Goal: Task Accomplishment & Management: Manage account settings

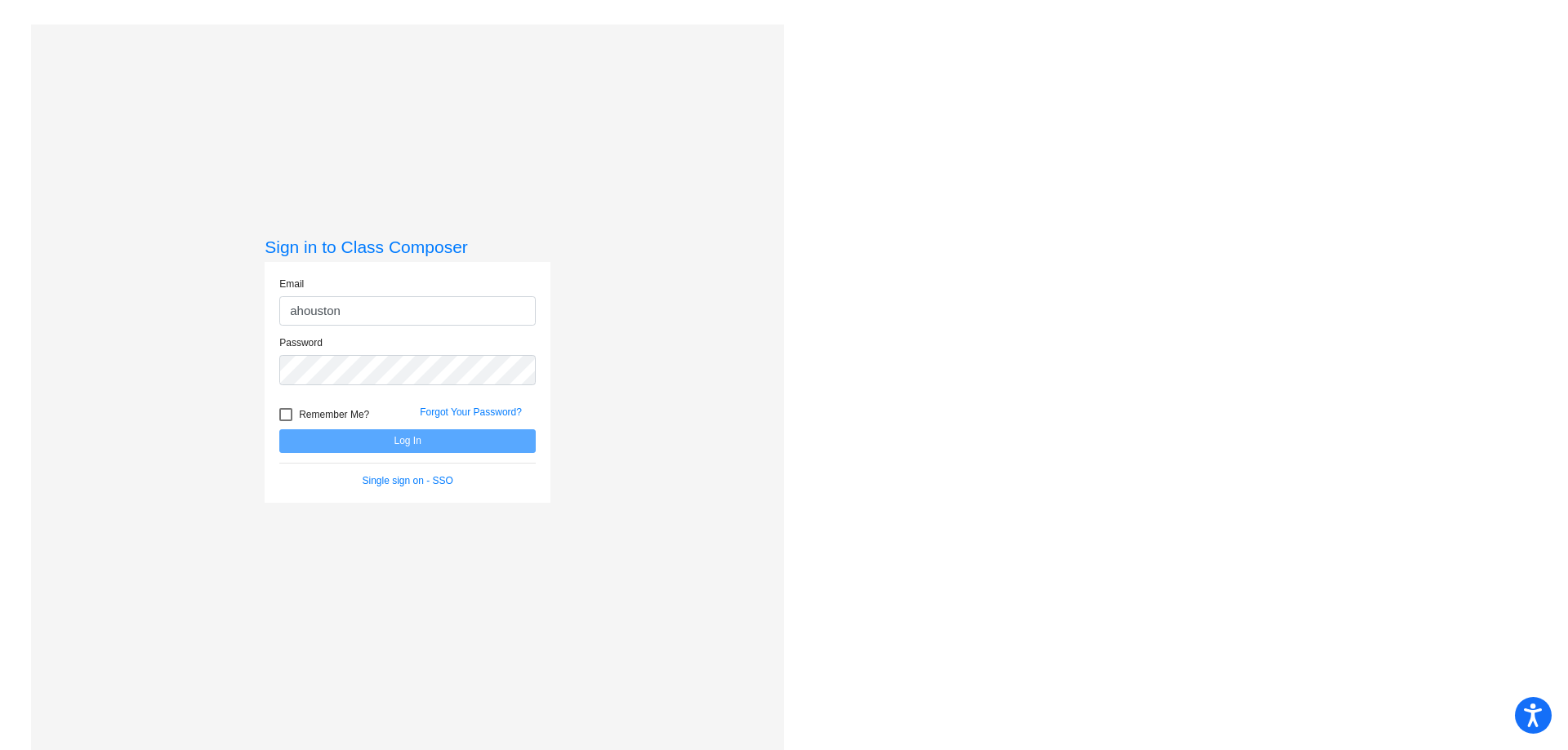
type input "[EMAIL_ADDRESS][DOMAIN_NAME]"
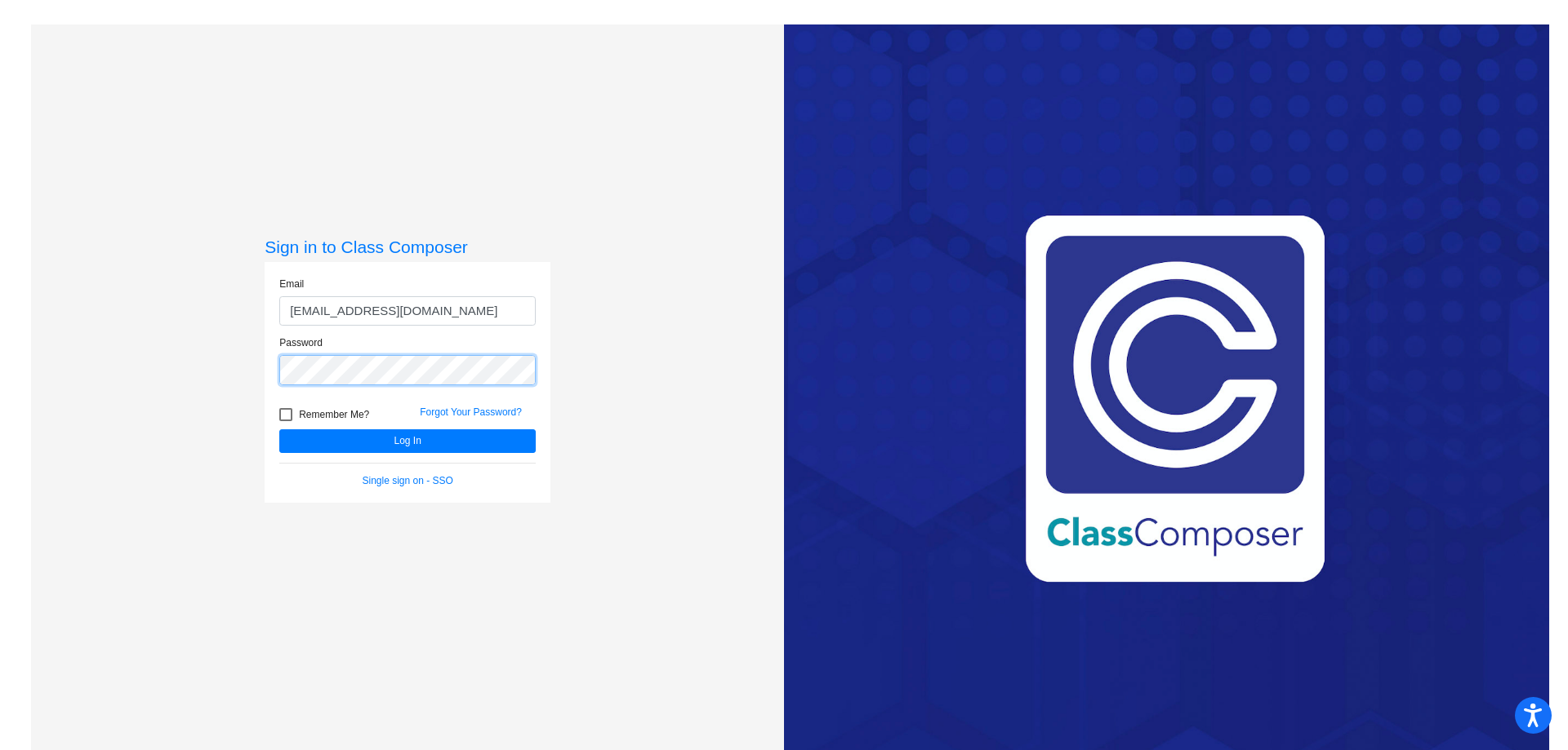
click at [279, 430] on button "Log In" at bounding box center [407, 441] width 256 height 24
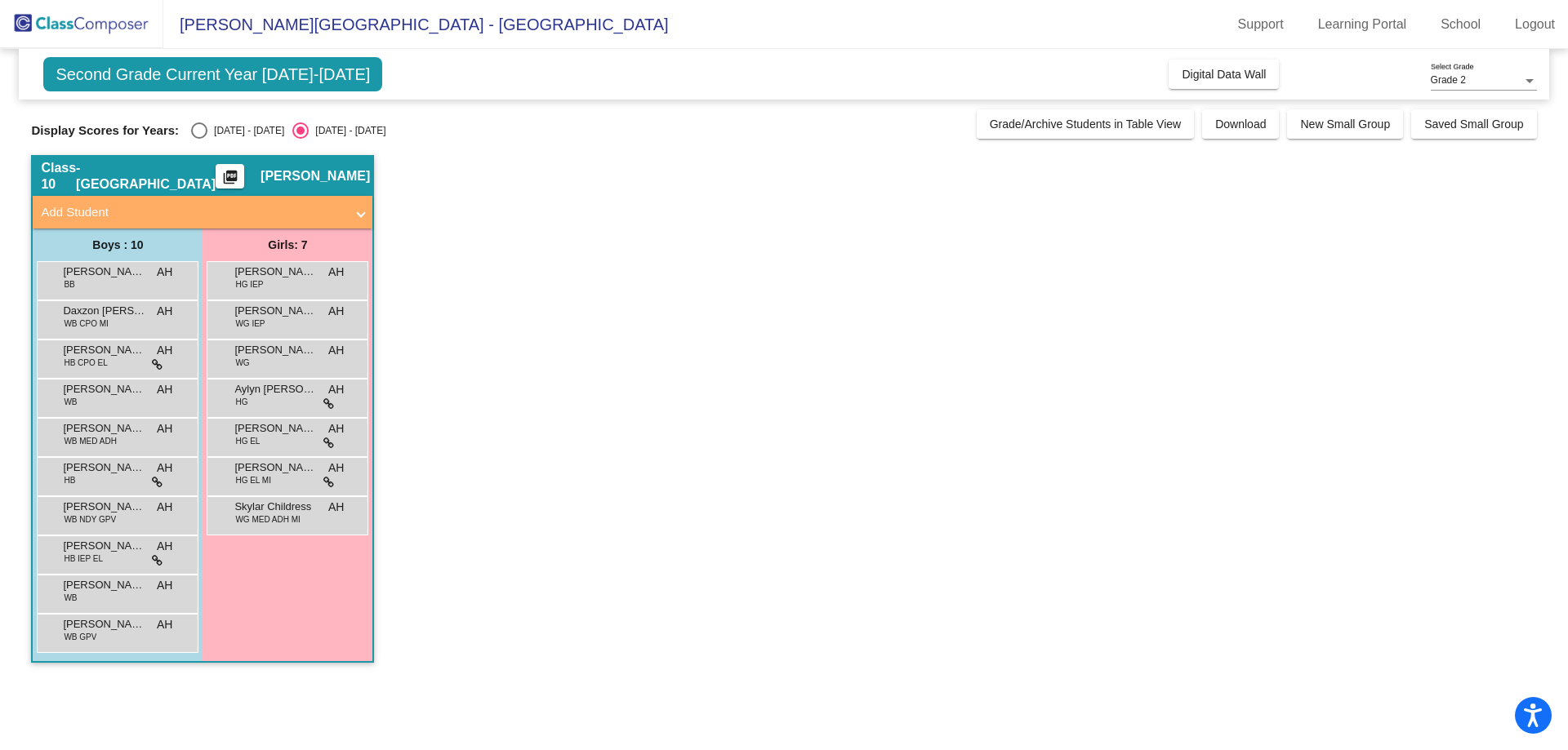
click at [244, 128] on div "[DATE] - [DATE]" at bounding box center [246, 130] width 77 height 14
click at [199, 139] on input "[DATE] - [DATE]" at bounding box center [198, 139] width 1 height 1
radio input "true"
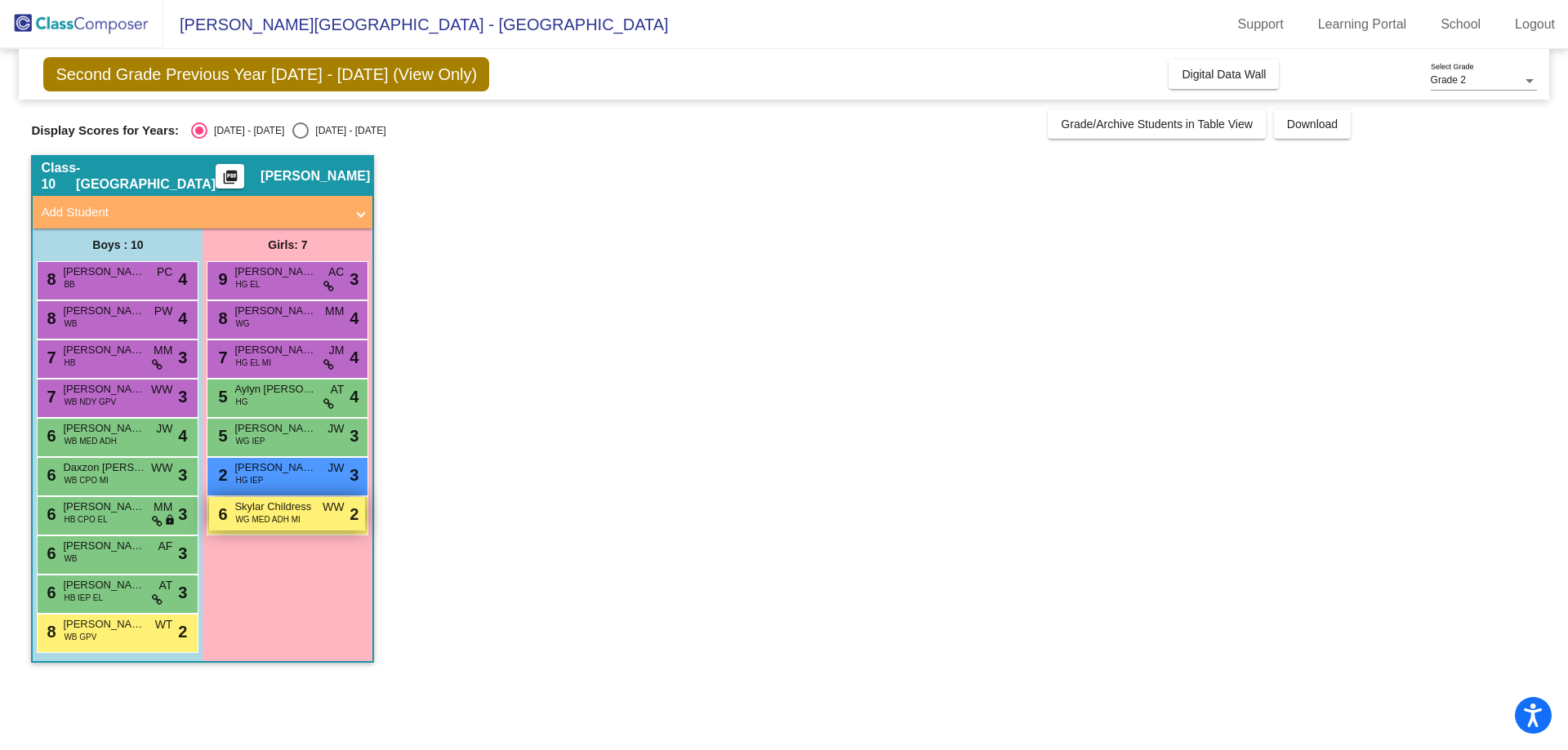
click at [287, 530] on div "6 Skylar Childress WG MED ADH MI WW lock do_not_disturb_alt 2" at bounding box center [286, 514] width 156 height 34
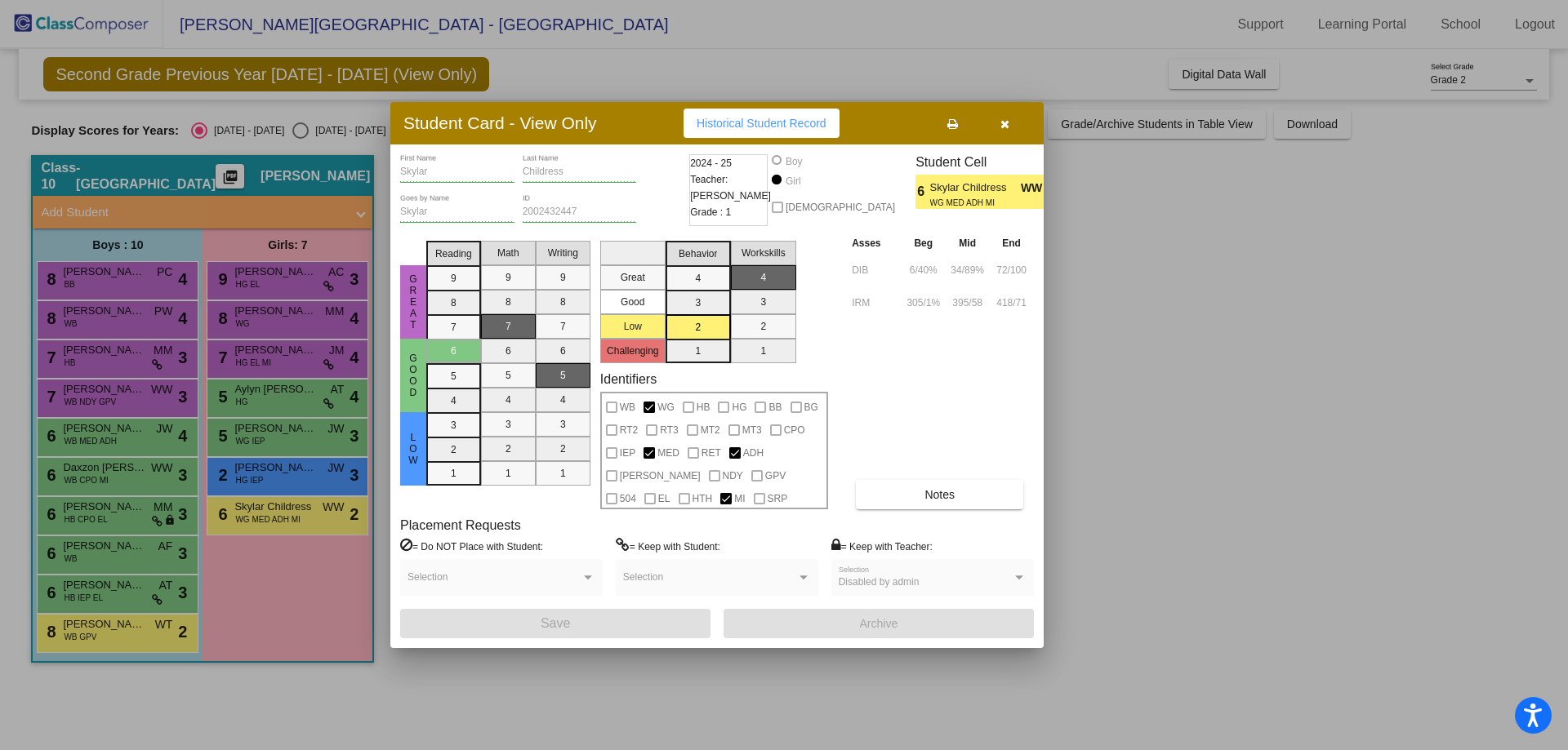
click at [1009, 128] on button "button" at bounding box center [1004, 123] width 53 height 29
